Goal: Task Accomplishment & Management: Use online tool/utility

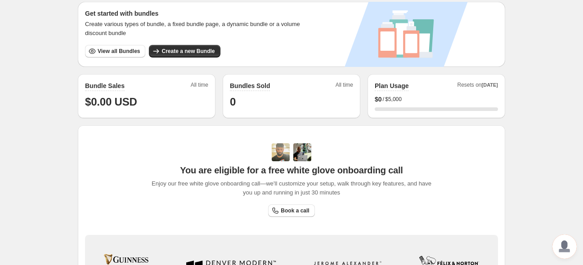
scroll to position [142, 0]
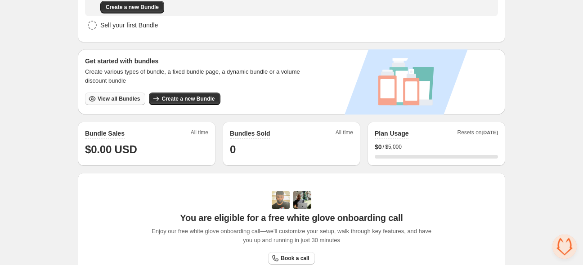
click at [118, 96] on span "View all Bundles" at bounding box center [119, 98] width 42 height 7
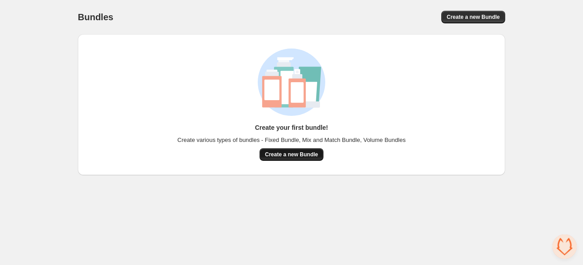
click at [278, 154] on span "Create a new Bundle" at bounding box center [291, 154] width 53 height 7
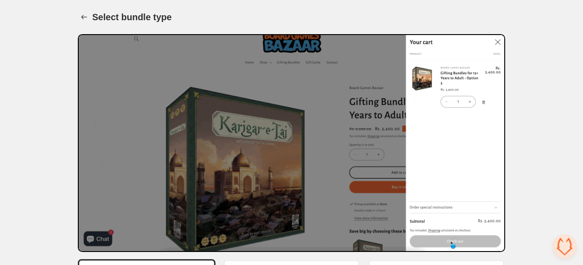
click at [274, 204] on img at bounding box center [291, 143] width 427 height 218
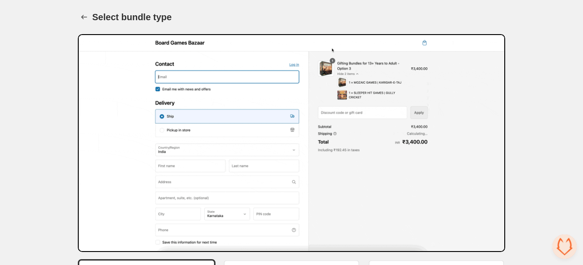
click at [274, 204] on img at bounding box center [291, 143] width 427 height 218
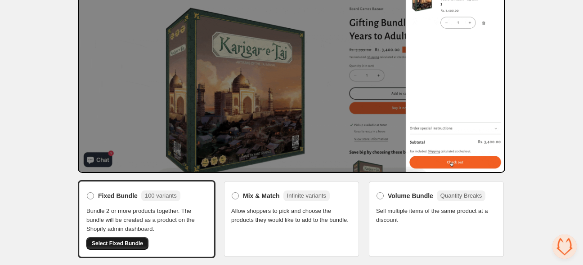
click at [117, 246] on span "Select Fixed Bundle" at bounding box center [117, 243] width 51 height 7
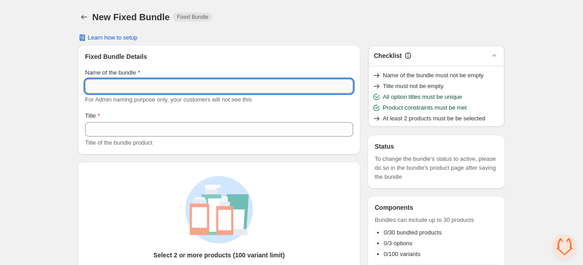
click at [169, 90] on input "Name of the bundle" at bounding box center [219, 86] width 268 height 14
